Goal: Check status: Check status

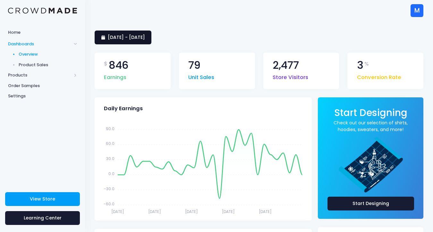
click at [143, 40] on span "[DATE] - [DATE]" at bounding box center [126, 37] width 37 height 6
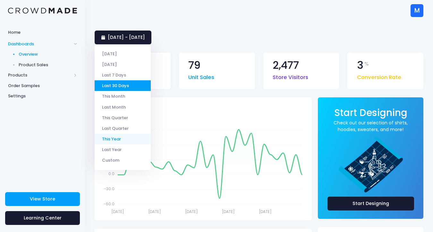
click at [130, 138] on li "This Year" at bounding box center [123, 139] width 56 height 11
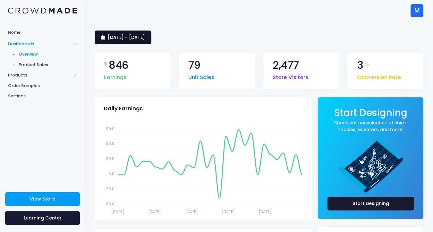
click at [126, 35] on span "[DATE] - [DATE]" at bounding box center [126, 37] width 37 height 6
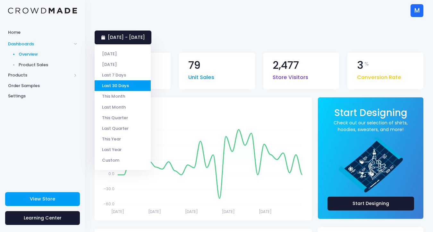
click at [134, 10] on div "M M Miniminuteman [EMAIL_ADDRESS][DOMAIN_NAME] Miniminuteman Settings Sign Out" at bounding box center [259, 10] width 329 height 21
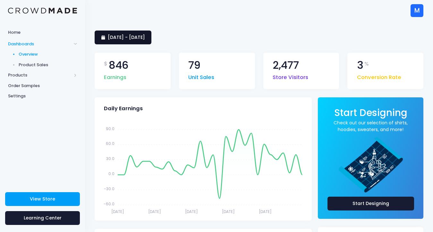
click at [136, 37] on span "[DATE] - [DATE]" at bounding box center [126, 37] width 37 height 6
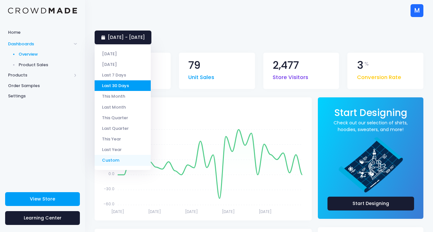
click at [128, 161] on li "Custom" at bounding box center [123, 160] width 56 height 11
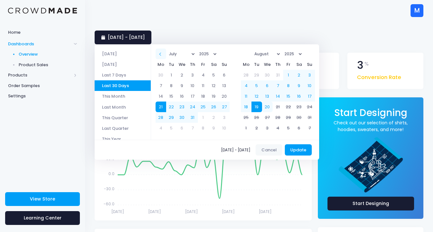
click at [162, 54] on span at bounding box center [161, 53] width 3 height 3
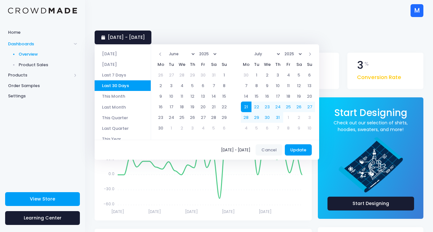
click at [162, 54] on span at bounding box center [161, 53] width 3 height 3
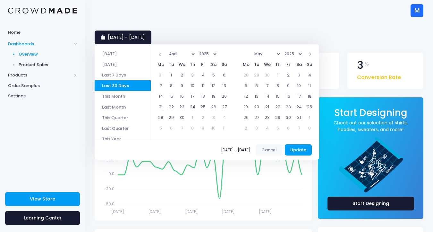
click at [162, 54] on span at bounding box center [161, 53] width 3 height 3
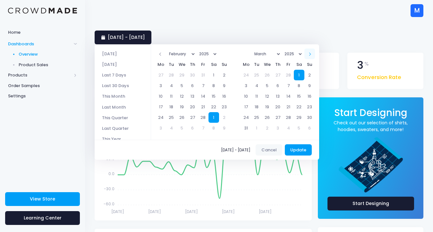
click at [311, 55] on span at bounding box center [309, 53] width 3 height 3
click at [311, 55] on th at bounding box center [310, 53] width 11 height 11
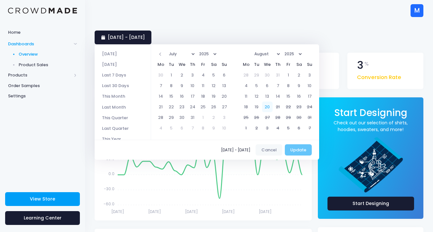
click at [300, 152] on div "03/01/2025 - 03/01/2025 Cancel Update" at bounding box center [207, 150] width 225 height 20
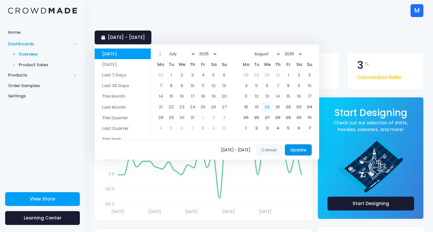
click at [305, 152] on button "Update" at bounding box center [298, 150] width 27 height 12
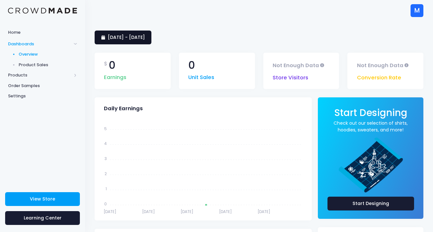
click at [150, 33] on link "[DATE] - [DATE]" at bounding box center [123, 37] width 57 height 14
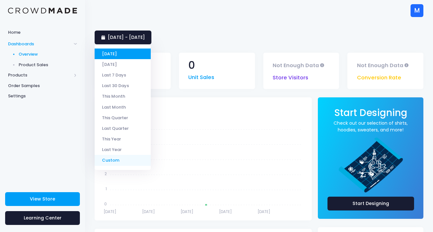
click at [125, 158] on li "Custom" at bounding box center [123, 160] width 56 height 11
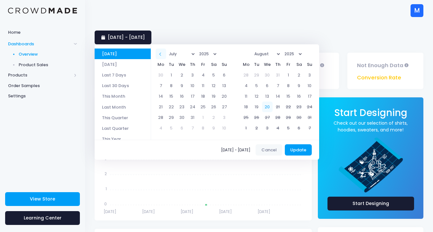
click at [159, 55] on th at bounding box center [161, 53] width 11 height 11
click at [160, 55] on th at bounding box center [161, 53] width 11 height 11
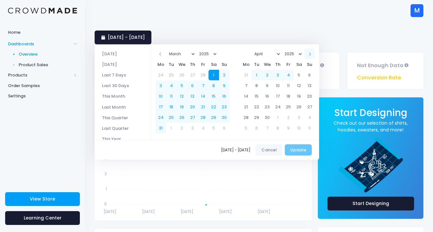
click at [312, 53] on th at bounding box center [310, 53] width 11 height 11
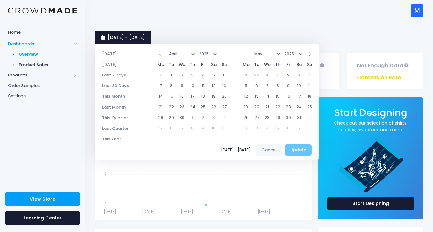
click at [312, 53] on th at bounding box center [310, 53] width 11 height 11
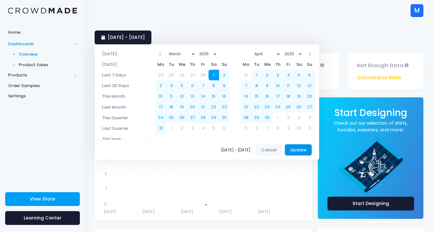
click at [298, 152] on button "Update" at bounding box center [298, 150] width 27 height 12
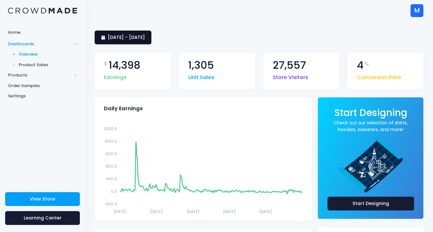
click at [145, 39] on span "1 March 2025 - 20 August 2025" at bounding box center [126, 37] width 37 height 6
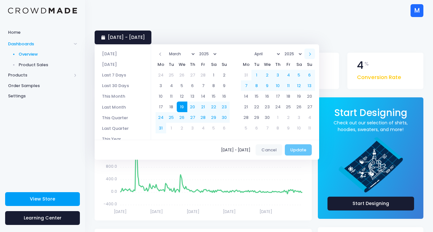
click at [313, 55] on th at bounding box center [310, 53] width 11 height 11
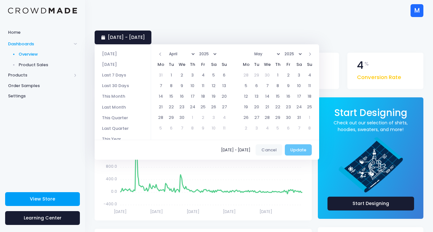
click at [313, 55] on th at bounding box center [310, 53] width 11 height 11
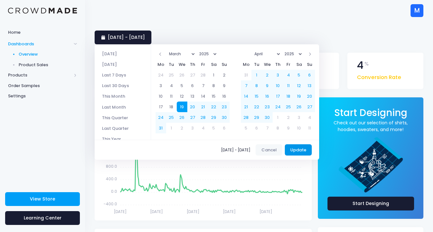
click at [300, 148] on button "Update" at bounding box center [298, 150] width 27 height 12
